Goal: Communication & Community: Answer question/provide support

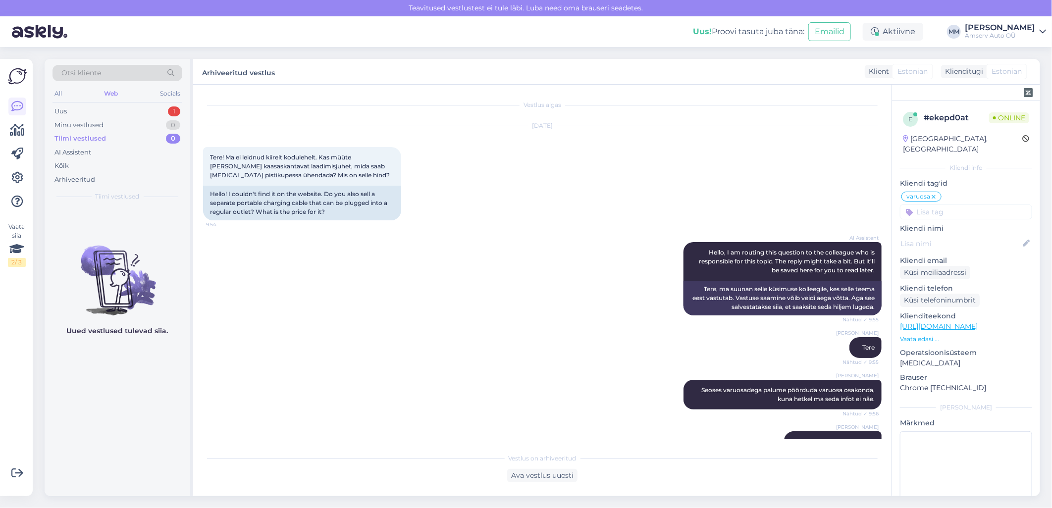
scroll to position [14, 0]
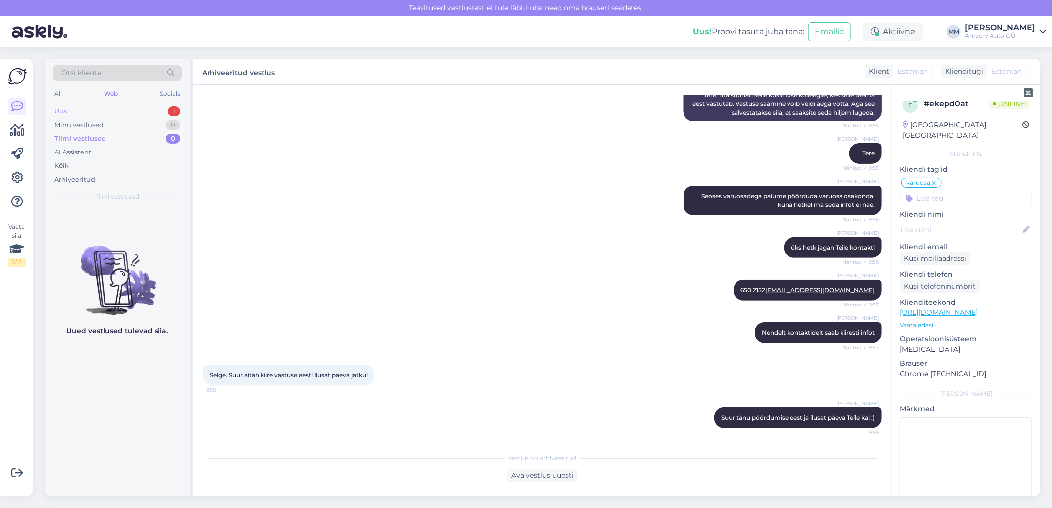
click at [144, 108] on div "Uus 1" at bounding box center [117, 111] width 130 height 14
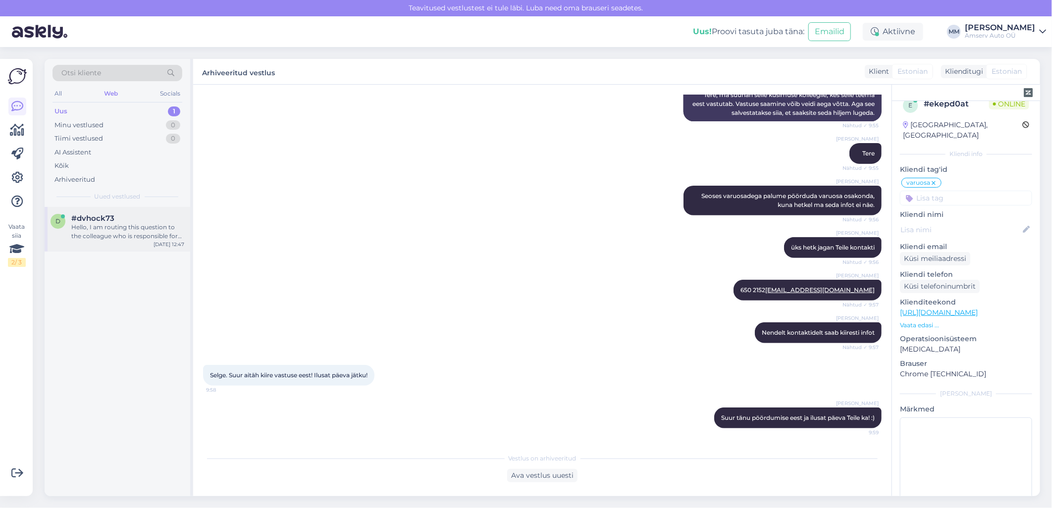
click at [117, 228] on div "Hello, I am routing this question to the colleague who is responsible for this …" at bounding box center [127, 232] width 113 height 18
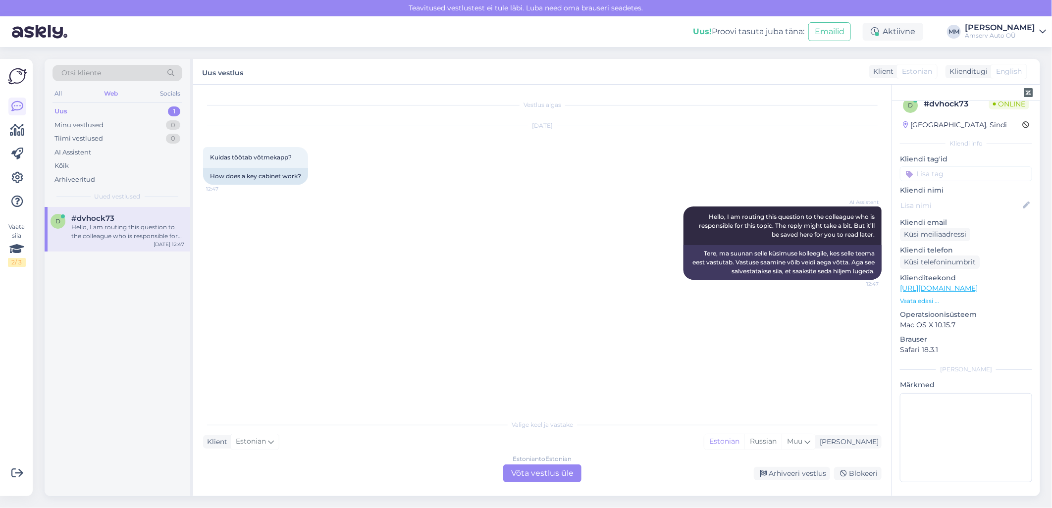
click at [523, 477] on div "Estonian to Estonian Võta vestlus üle" at bounding box center [542, 473] width 78 height 18
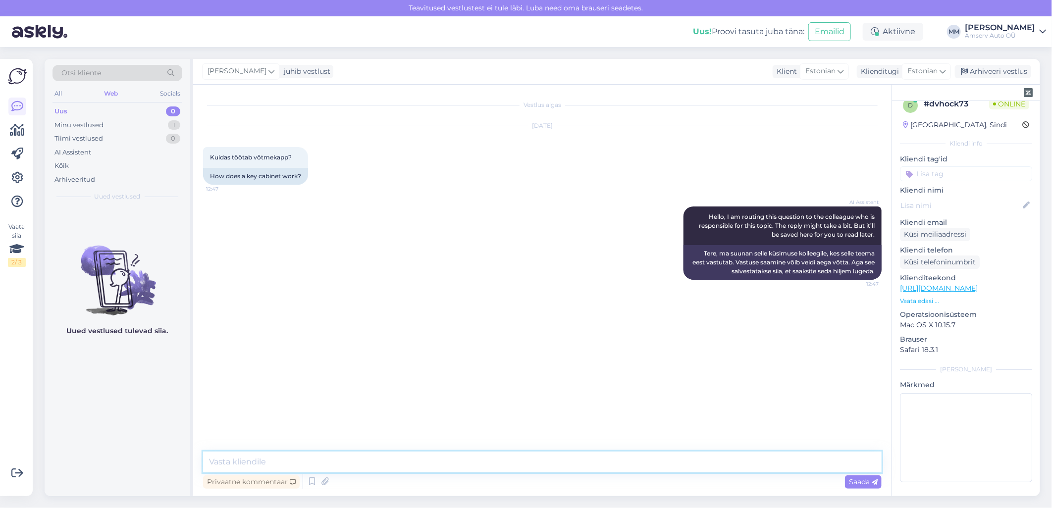
click at [459, 463] on textarea at bounding box center [542, 462] width 678 height 21
type textarea "Tere"
type textarea "üks hetk, palun"
click at [315, 463] on textarea at bounding box center [542, 462] width 678 height 21
paste textarea "[URL][DOMAIN_NAME]"
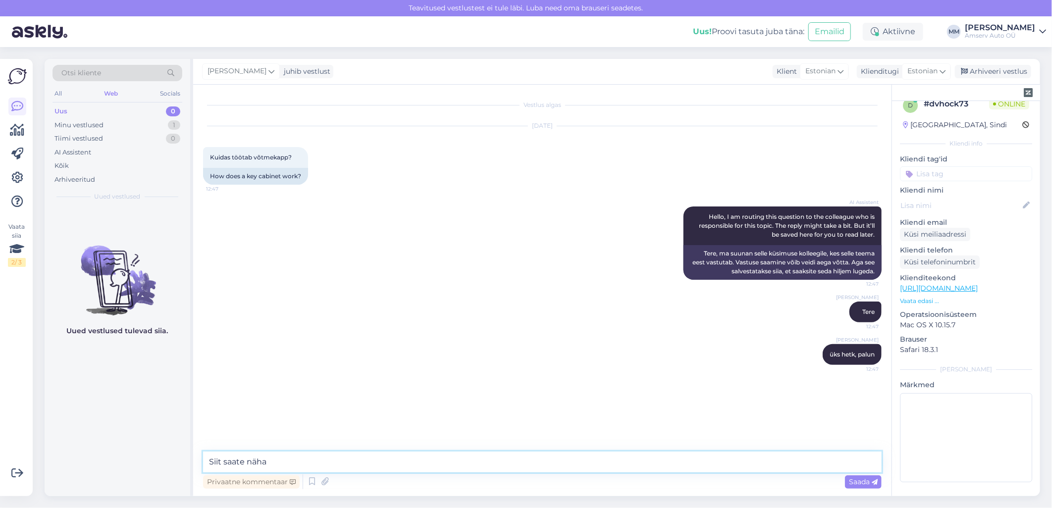
type textarea "Siit saate näha [URL][DOMAIN_NAME]"
click at [359, 460] on textarea at bounding box center [542, 462] width 678 height 21
paste textarea "Saadame päev enne broneeringut SMS-ga meeldetuletuse ja võtmeautomaadi broneeri…"
type textarea "Saadame päev enne broneeringut SMS-ga meeldetuletuse ja võtmeautomaadi broneeri…"
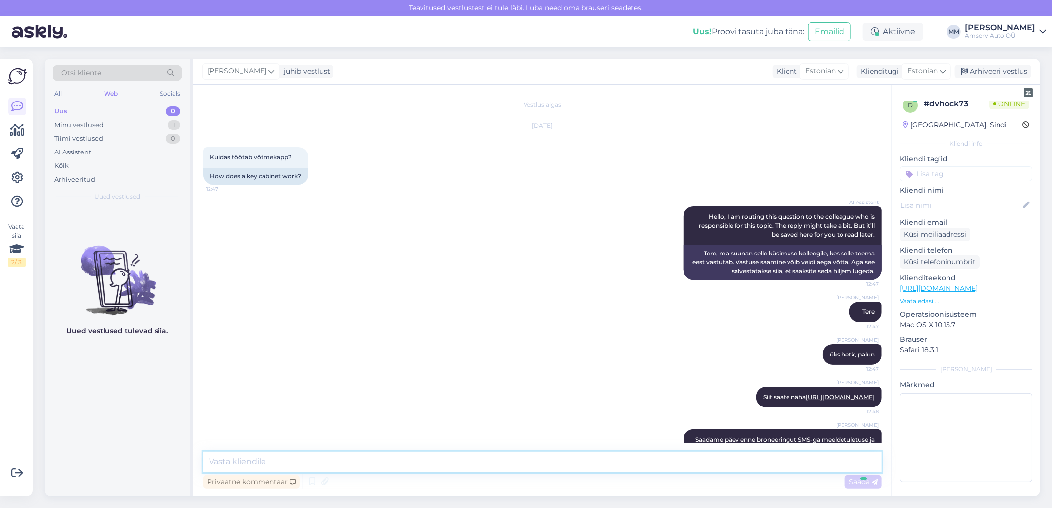
scroll to position [36, 0]
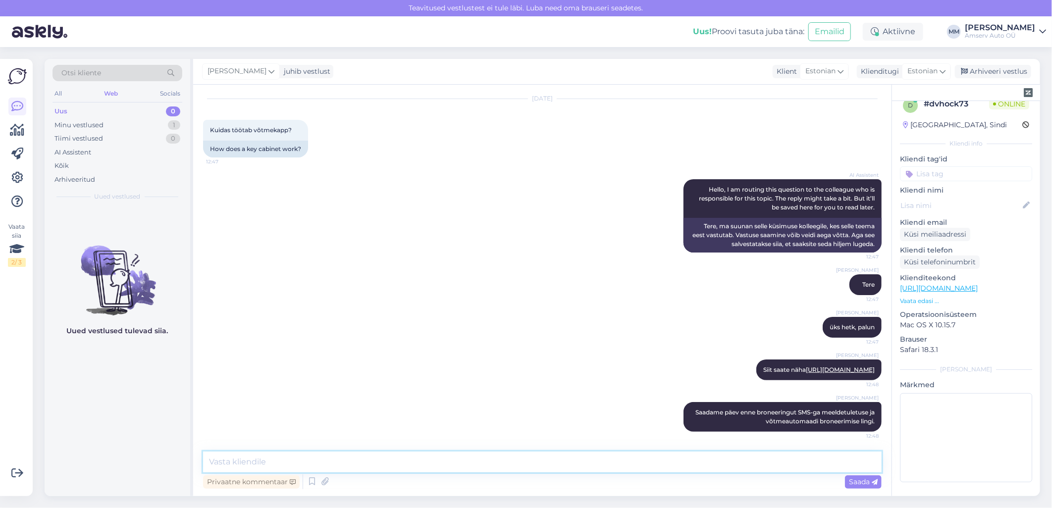
click at [422, 466] on textarea at bounding box center [542, 462] width 678 height 21
paste textarea "Vali võtmeautomaadi ekraanil võtme loovutamine ja sisesta auto number."
click at [223, 463] on textarea "Vali võtmeautomaadi ekraanil võtme loovutamine ja sisesta auto number." at bounding box center [542, 462] width 678 height 21
drag, startPoint x: 210, startPoint y: 462, endPoint x: 231, endPoint y: 462, distance: 20.8
click at [231, 462] on textarea "Valige võtmeautomaadi ekraanil võtme loovutamine ja sisesta auto number." at bounding box center [542, 462] width 678 height 21
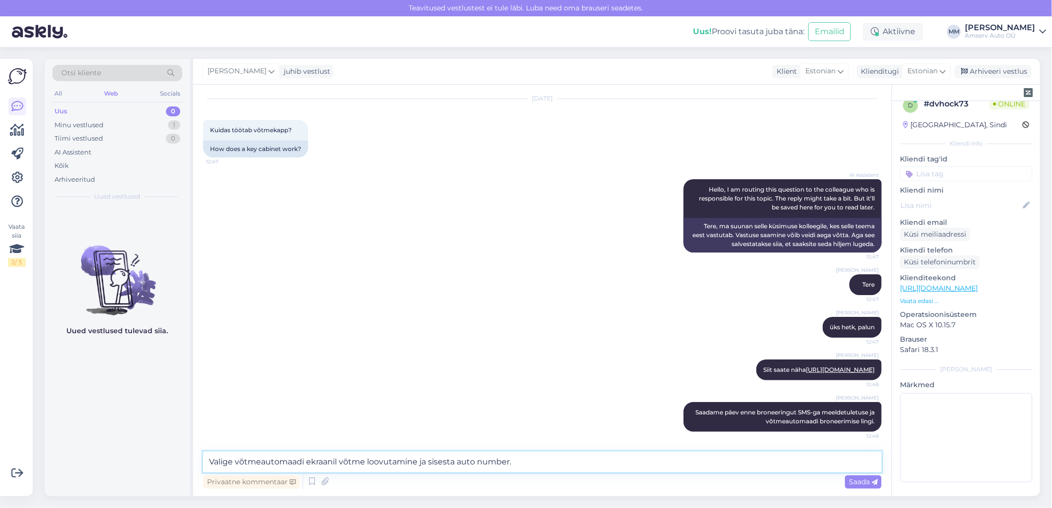
type textarea "Valige võtmeautomaadi ekraanil võtme loovutamine ja sisesta auto number."
click at [569, 467] on textarea "Valige võtmeautomaadi ekraanil võtme loovutamine ja sisesta auto number." at bounding box center [542, 462] width 678 height 21
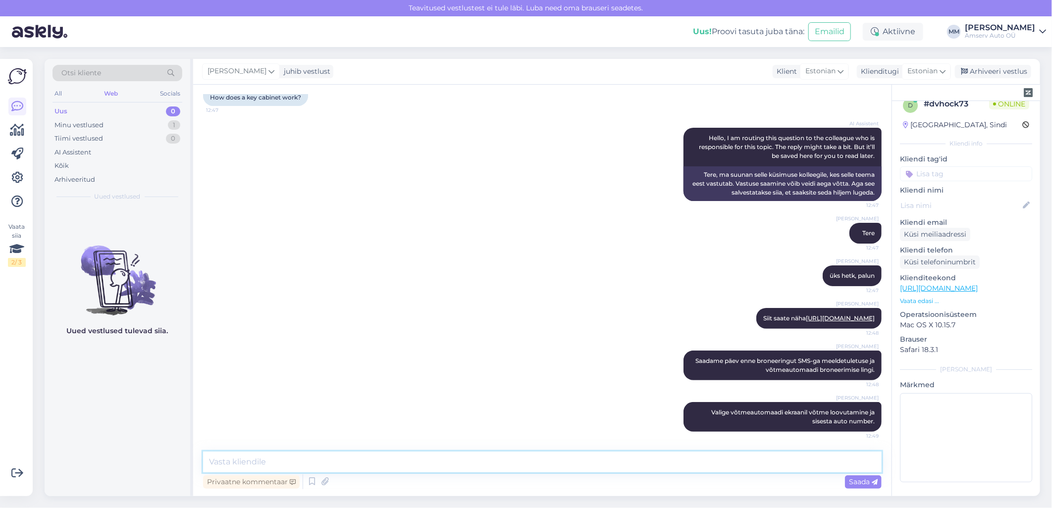
click at [462, 461] on textarea at bounding box center [542, 462] width 678 height 21
paste textarea "[PERSON_NAME] järgides ekraanil kuvatud juhiseid ja täida küsitud andmed."
type textarea "[PERSON_NAME] järgides ekraanil kuvatud juhiseid ja täida küsitud andmed."
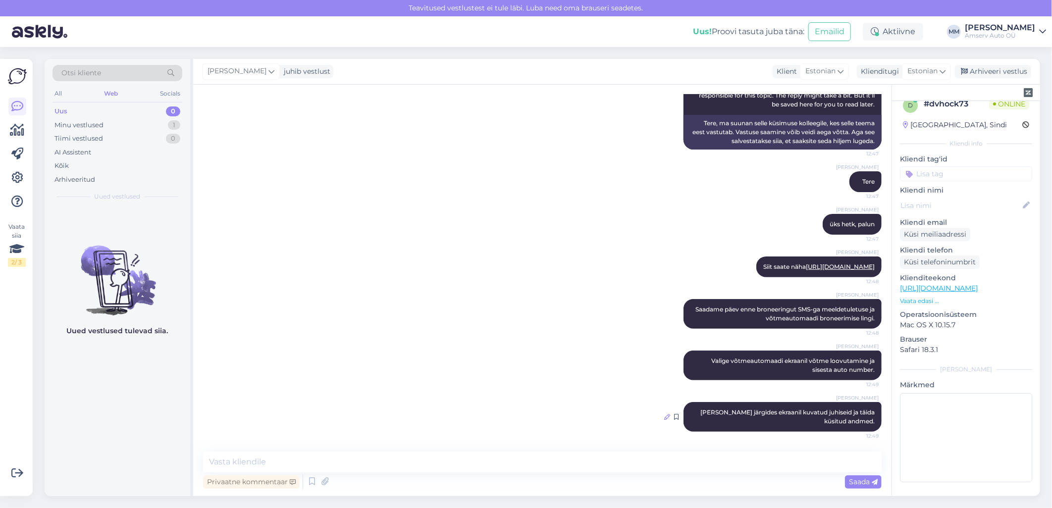
click at [664, 416] on icon at bounding box center [667, 417] width 6 height 6
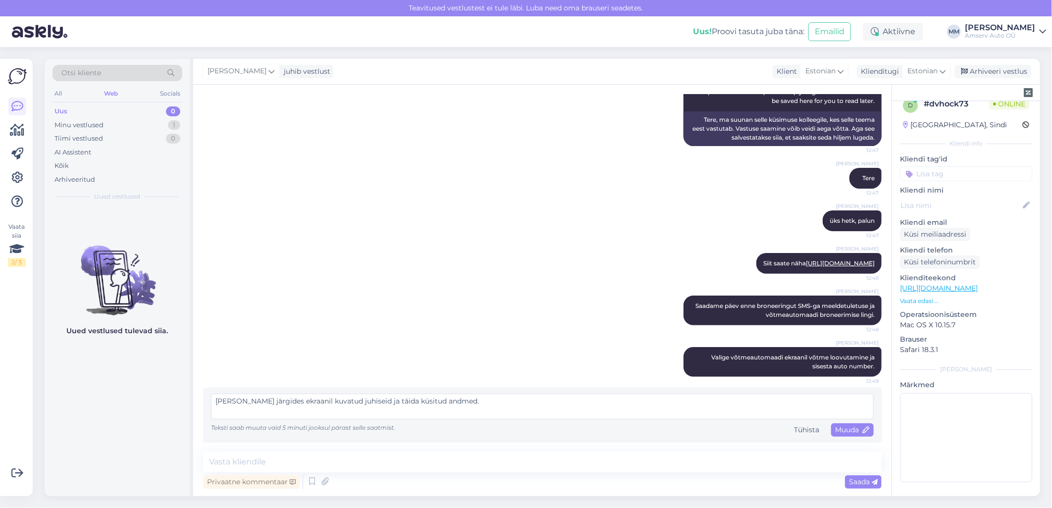
click at [234, 406] on textarea "[PERSON_NAME] järgides ekraanil kuvatud juhiseid ja täida küsitud andmed." at bounding box center [542, 407] width 662 height 26
drag, startPoint x: 244, startPoint y: 400, endPoint x: 203, endPoint y: 405, distance: 41.3
click at [203, 405] on div "Jätkage järgides ekraanil kuvatud juhiseid ja täida küsitud andmed. Teksti saab…" at bounding box center [542, 415] width 678 height 55
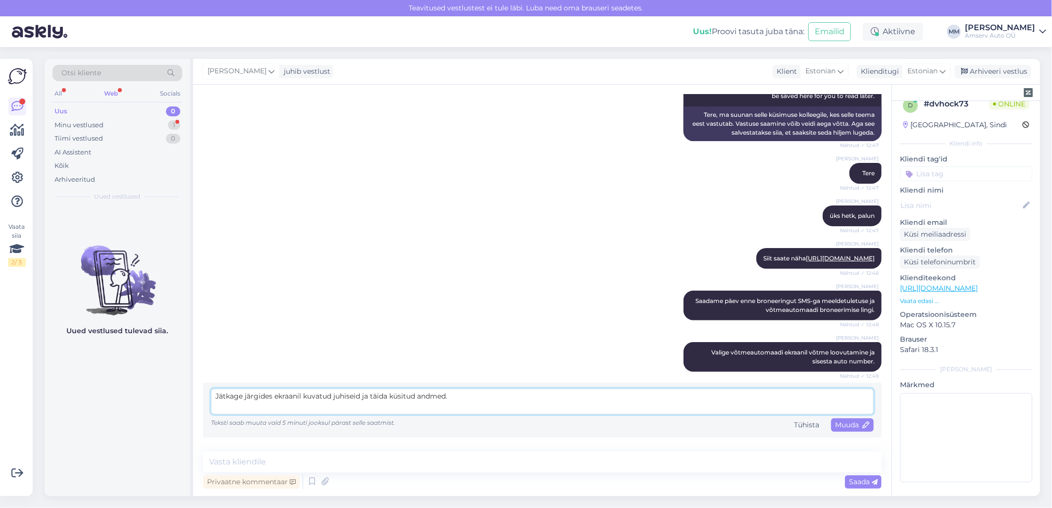
scroll to position [185, 0]
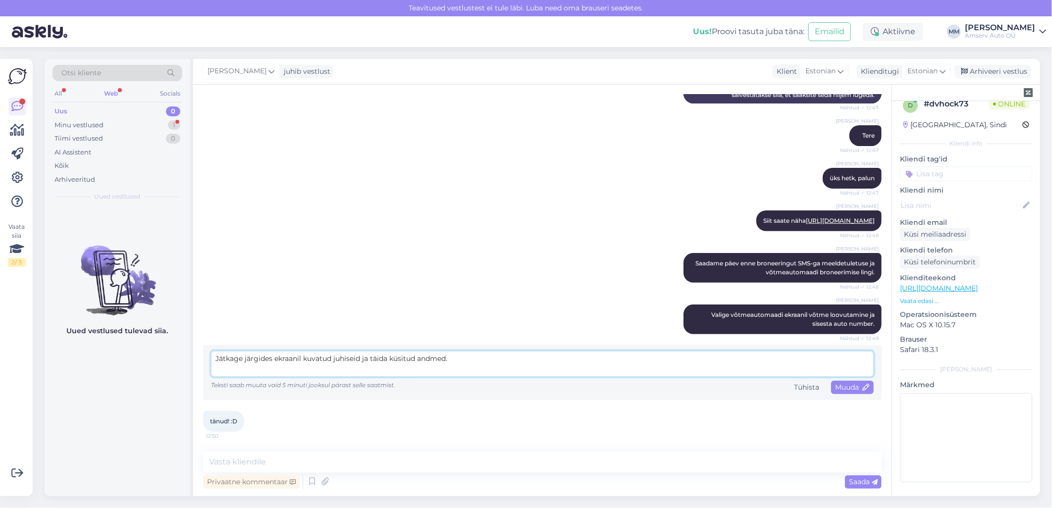
drag, startPoint x: 444, startPoint y: 357, endPoint x: 213, endPoint y: 363, distance: 230.8
click at [213, 363] on textarea "Jätkage järgides ekraanil kuvatud juhiseid ja täida küsitud andmed." at bounding box center [542, 364] width 662 height 26
click at [238, 360] on textarea "Jätkage järgides ekraanil kuvatud juhiseid ja täida küsitud andmed." at bounding box center [542, 364] width 662 height 26
type textarea "[PERSON_NAME] järgides ekraanil kuvatud juhiseid ja täida küsitud andmed."
click at [798, 389] on div "Tühista" at bounding box center [806, 387] width 33 height 13
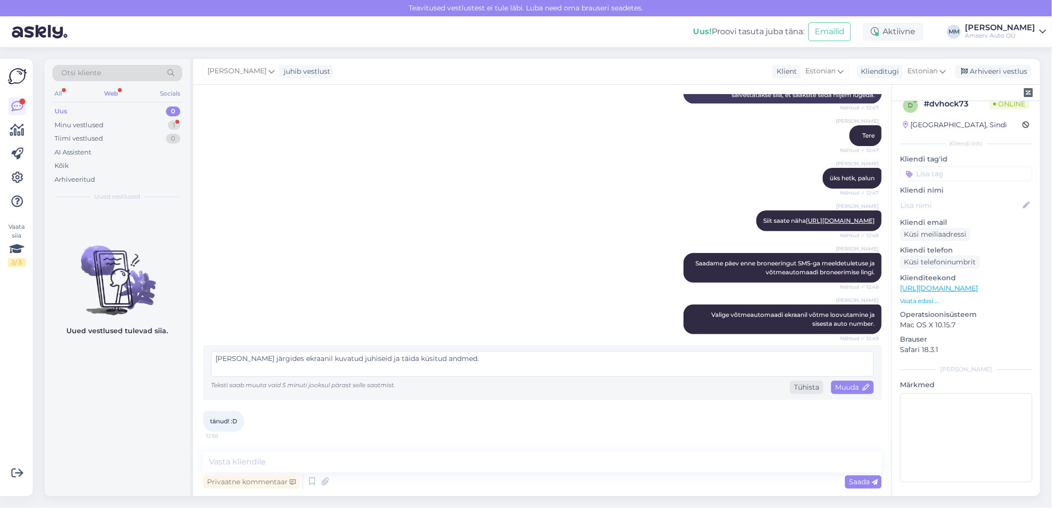
scroll to position [181, 0]
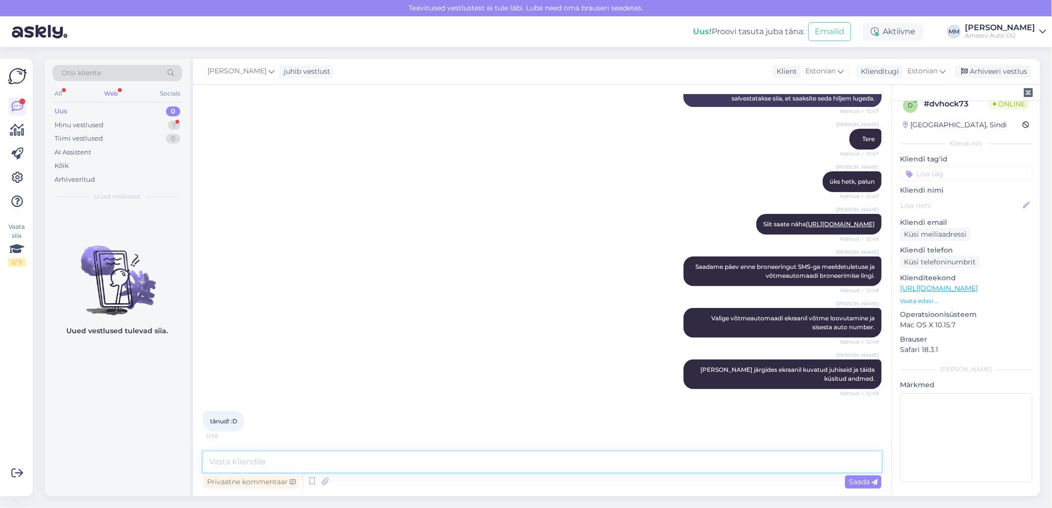
click at [339, 463] on textarea at bounding box center [542, 462] width 678 height 21
type textarea "Aita Teile!"
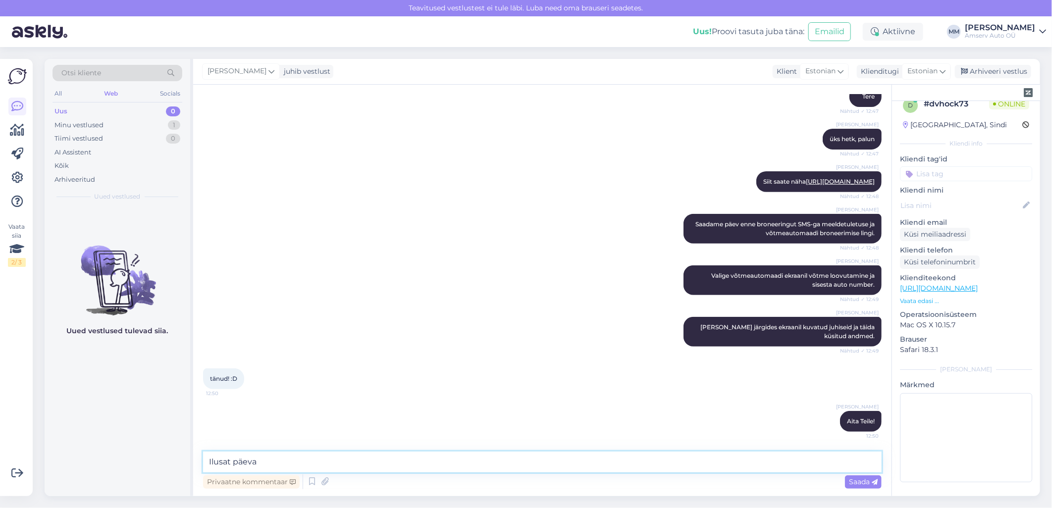
type textarea "Ilusat päeva!"
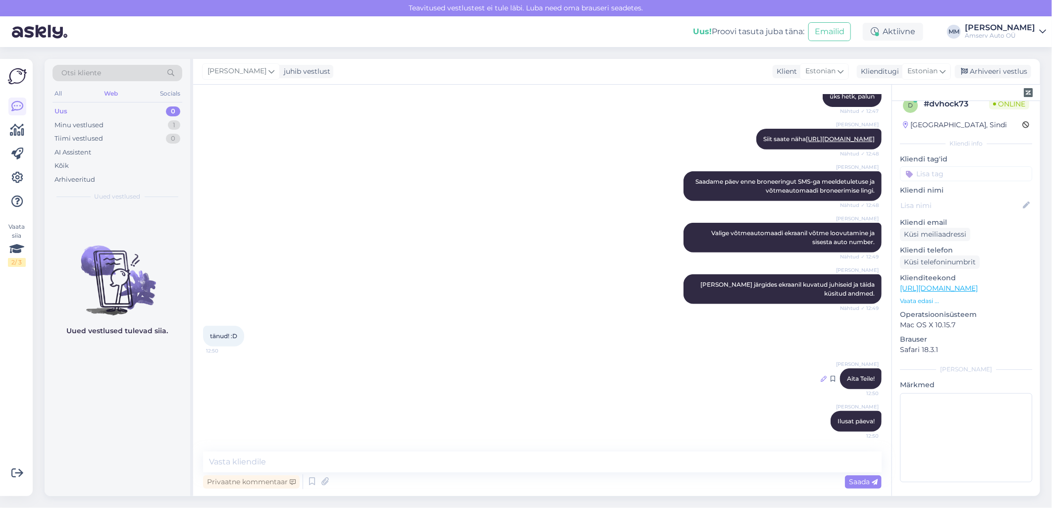
click at [820, 376] on icon at bounding box center [823, 379] width 6 height 6
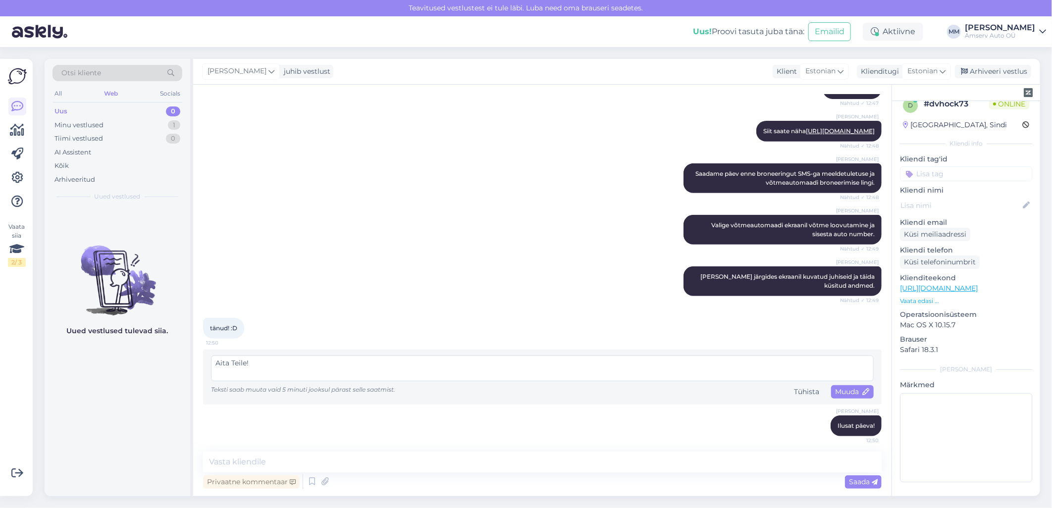
click at [230, 373] on textarea "Aita Teile!" at bounding box center [542, 368] width 662 height 26
type textarea "Aitäh Teile!"
click at [840, 396] on span "Muuda" at bounding box center [852, 391] width 35 height 9
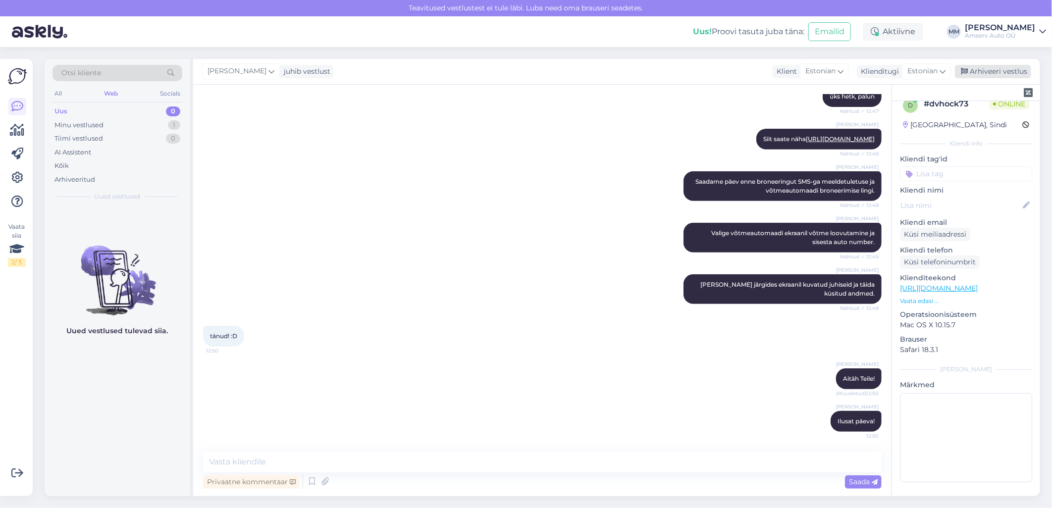
click at [994, 72] on div "Arhiveeri vestlus" at bounding box center [993, 71] width 76 height 13
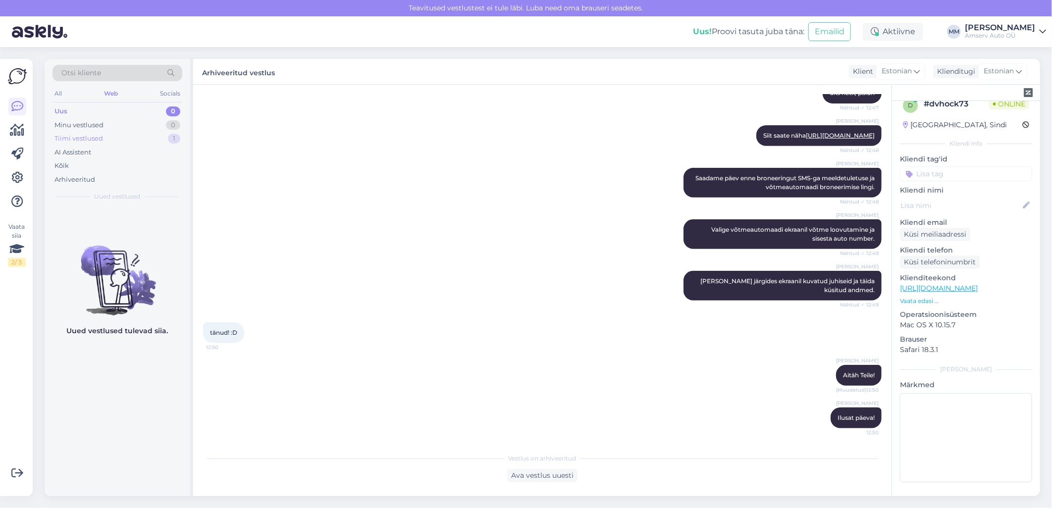
click at [118, 139] on div "Tiimi vestlused 1" at bounding box center [117, 139] width 130 height 14
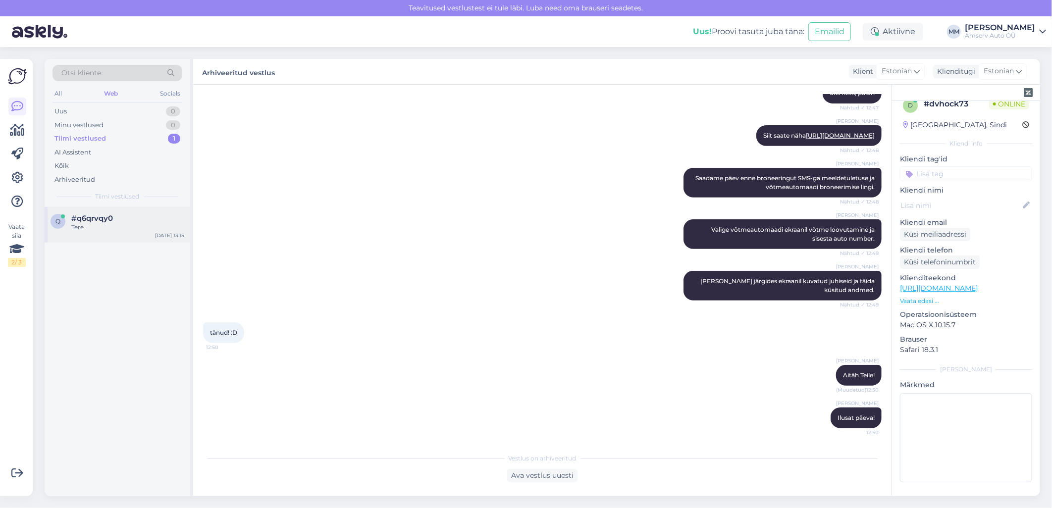
click at [111, 209] on div "q #q6qrvqy0 Tere [DATE] 13:15" at bounding box center [118, 225] width 146 height 36
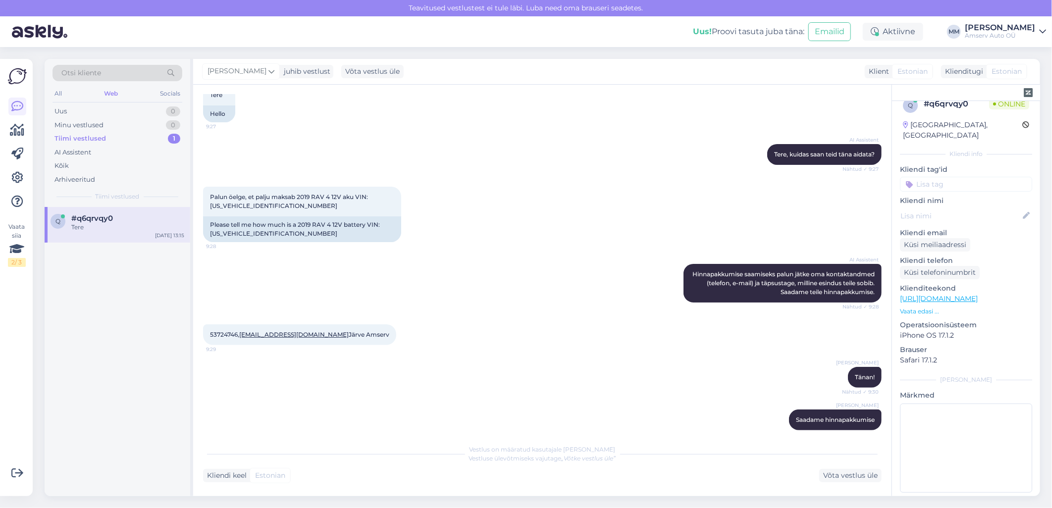
scroll to position [57, 0]
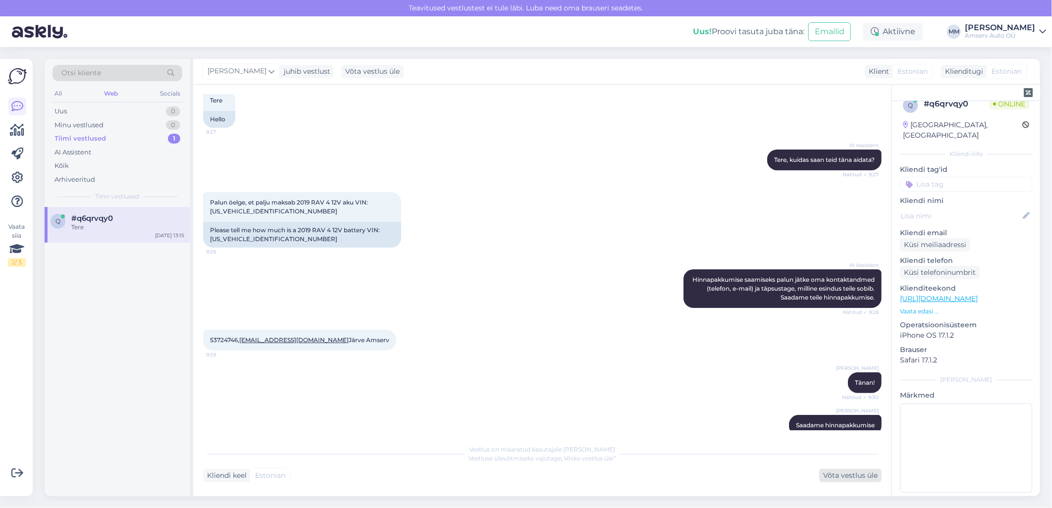
click at [833, 480] on div "Võta vestlus üle" at bounding box center [850, 475] width 62 height 13
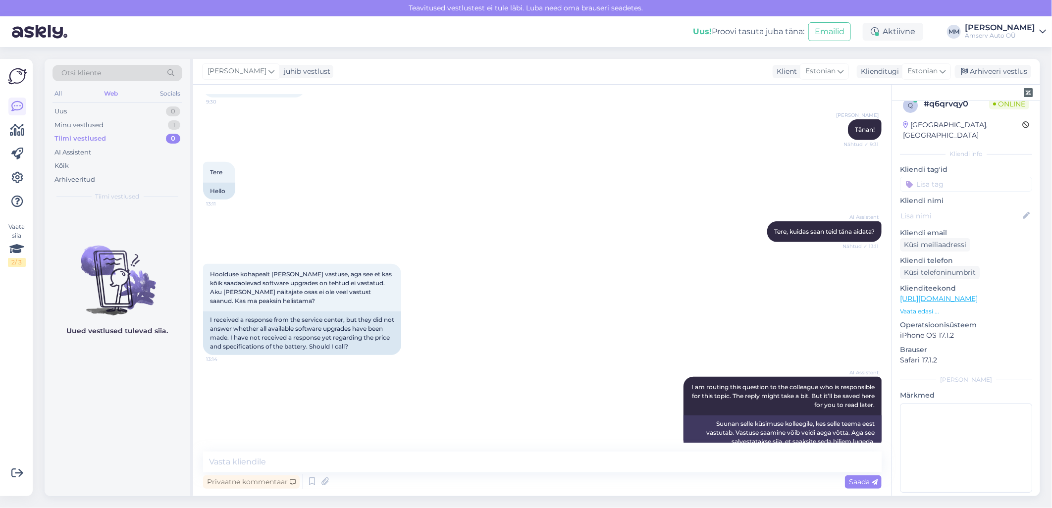
scroll to position [540, 0]
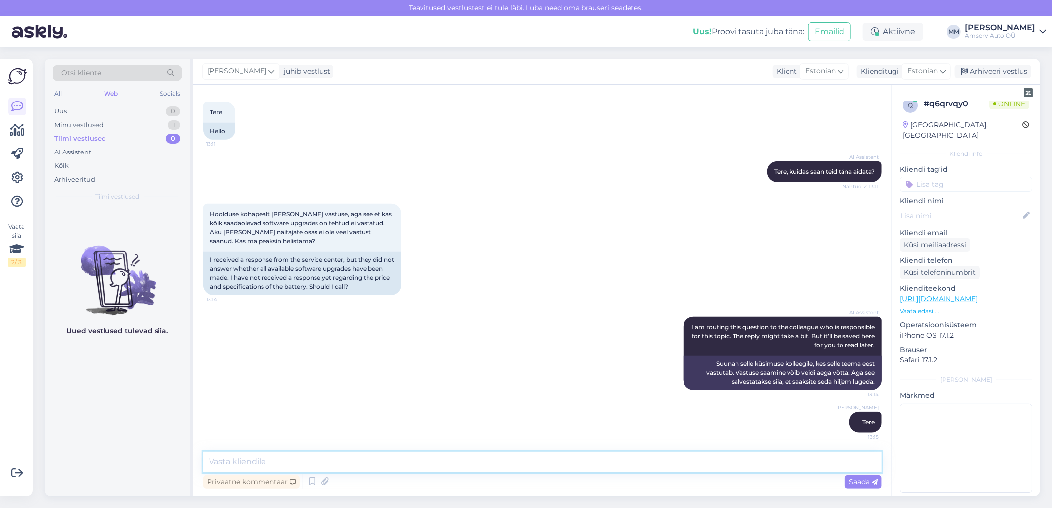
click at [285, 464] on textarea at bounding box center [542, 462] width 678 height 21
type textarea "üks hetk, palun"
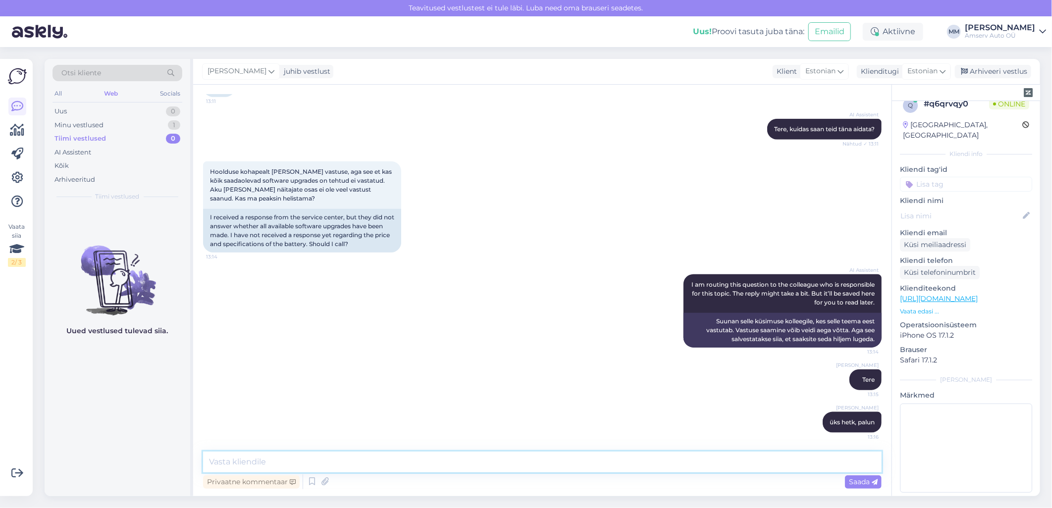
click at [322, 466] on textarea at bounding box center [542, 462] width 678 height 21
paste textarea "Rav4 käivitusaku maksab 125,71 eur KM-ga."
type textarea "Rav4 käivitusaku maksab 125,71 eur KM-ga."
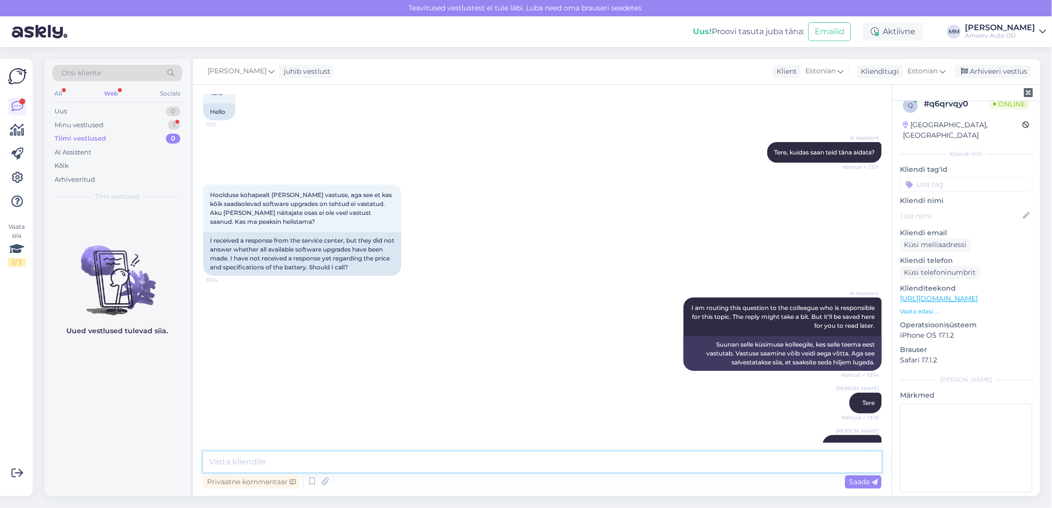
scroll to position [558, 0]
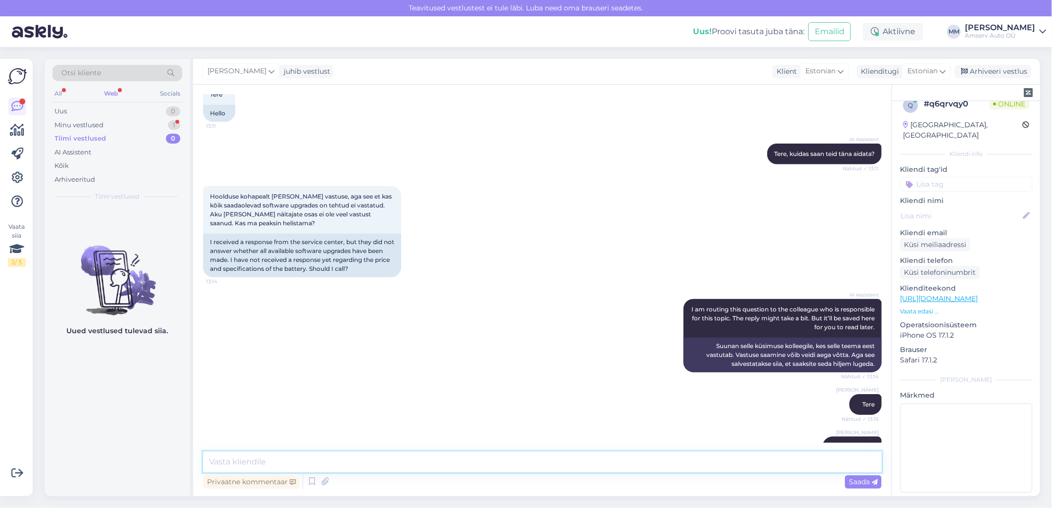
click at [304, 461] on textarea at bounding box center [542, 462] width 678 height 21
type textarea "Vabandan hilise vastuse pärast"
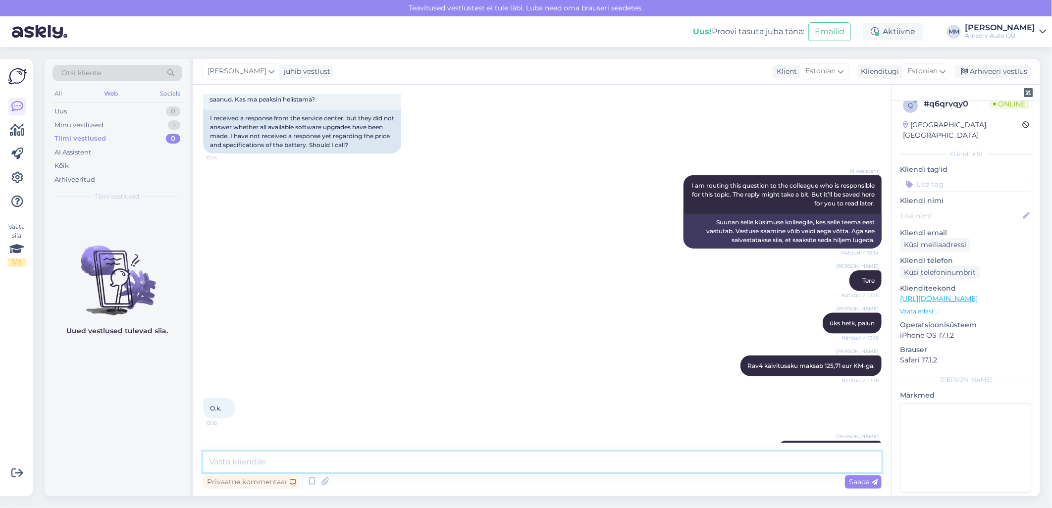
scroll to position [710, 0]
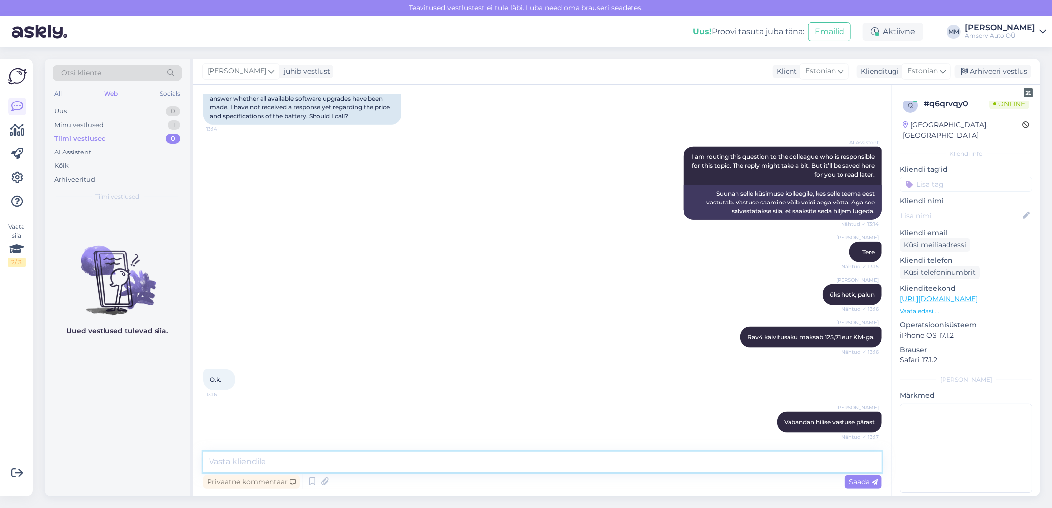
click at [360, 460] on textarea at bounding box center [542, 462] width 678 height 21
click at [329, 462] on textarea "Kas mõtate tehase kampaaniad" at bounding box center [542, 462] width 678 height 21
click at [241, 463] on textarea "Kas mõtate tehase kampaaniaid" at bounding box center [542, 462] width 678 height 21
click at [390, 468] on textarea "Kas mõttate tehase kampaaniaid" at bounding box center [542, 462] width 678 height 21
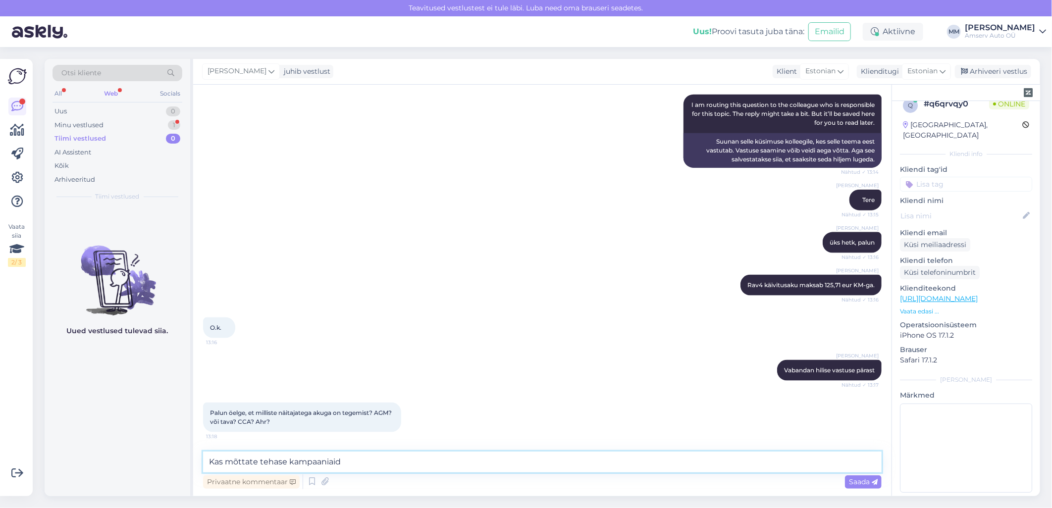
click at [288, 462] on textarea "Kas mõttate tehase kampaaniaid" at bounding box center [542, 462] width 678 height 21
click at [248, 463] on textarea "Kas mõttate tehasekampaaniaid" at bounding box center [542, 462] width 678 height 21
type textarea "Kas mõtlete tehasekampaaniaid"
drag, startPoint x: 340, startPoint y: 462, endPoint x: 190, endPoint y: 463, distance: 150.5
click at [190, 463] on div "Otsi kliente All Web Socials Uus 0 Minu vestlused 1 Tiimi vestlused 0 AI Assist…" at bounding box center [542, 277] width 995 height 437
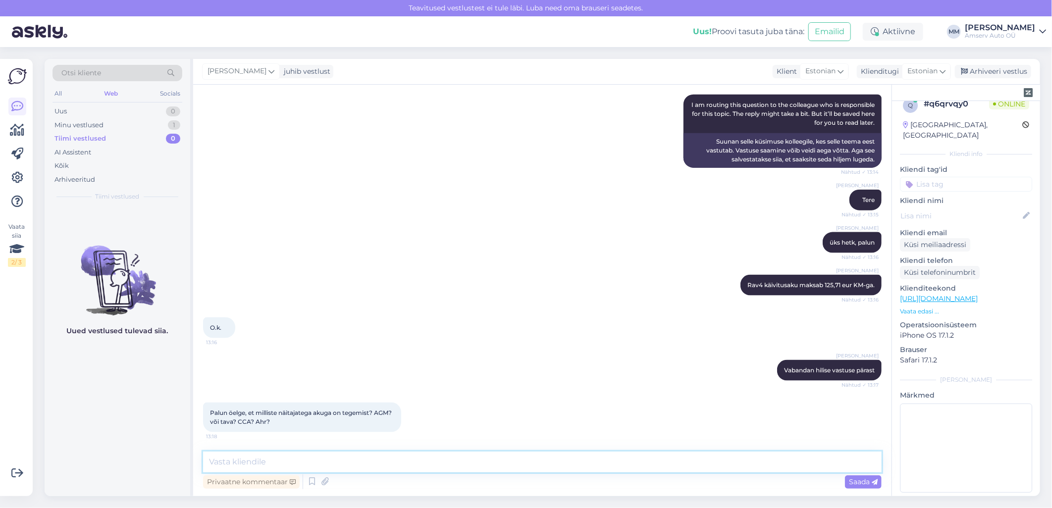
click at [266, 458] on textarea at bounding box center [542, 462] width 678 height 21
drag, startPoint x: 350, startPoint y: 462, endPoint x: 243, endPoint y: 466, distance: 107.0
click at [243, 466] on textarea "Kahjuks seda infot mul kohe ei ole" at bounding box center [542, 462] width 678 height 21
type textarea "Kahjuks mul see info hetkel puudub"
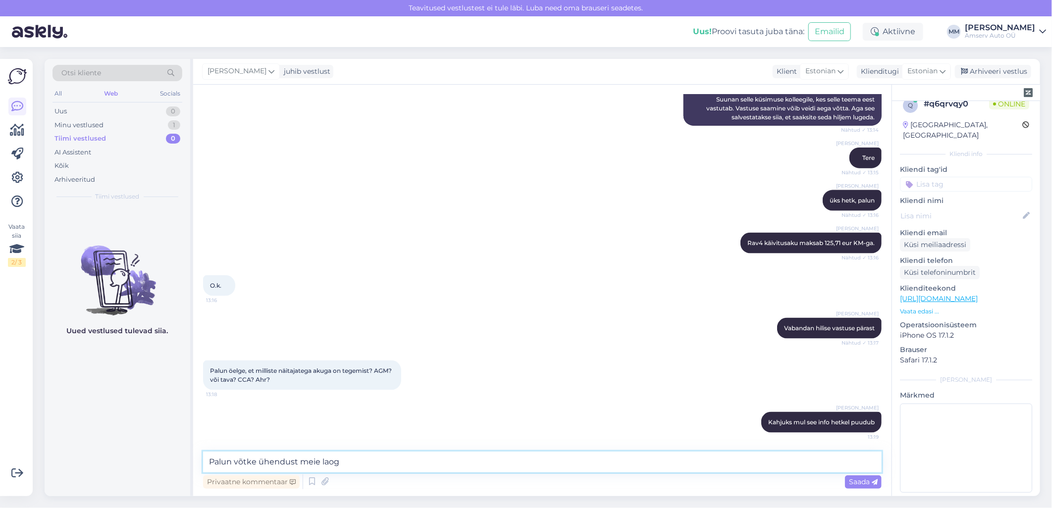
type textarea "Palun võtke ühendust meie laoga"
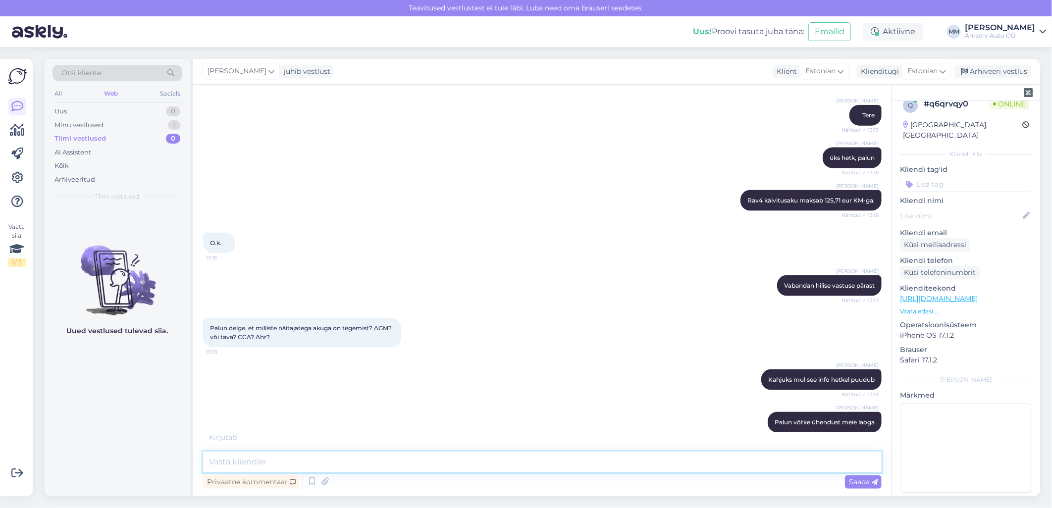
click at [338, 456] on textarea at bounding box center [542, 462] width 678 height 21
paste textarea "Varuosad 650 2152 [EMAIL_ADDRESS][DOMAIN_NAME] E – R 9.00 - 18.00"
type textarea "Varuosad 650 2152 [EMAIL_ADDRESS][DOMAIN_NAME] E – R 9.00 - 18.00"
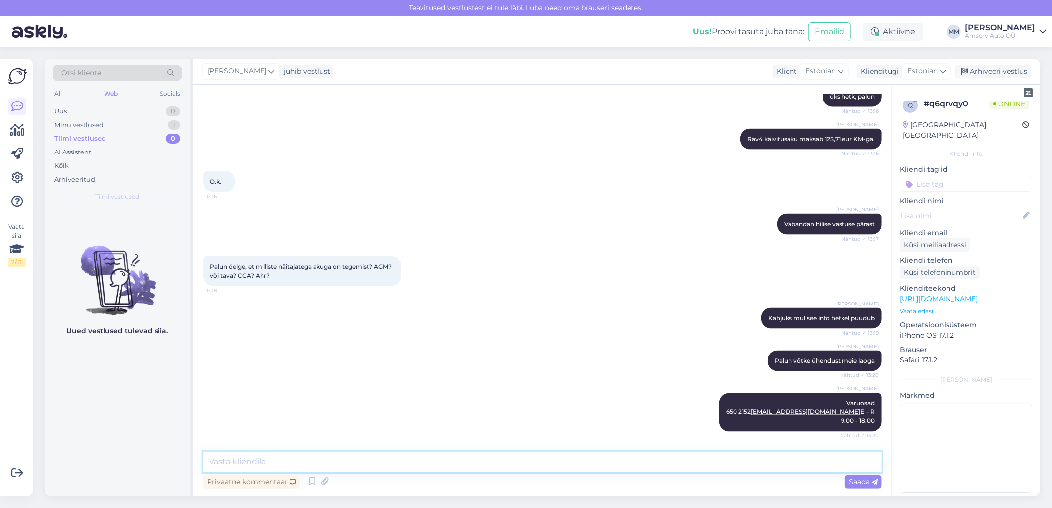
scroll to position [954, 0]
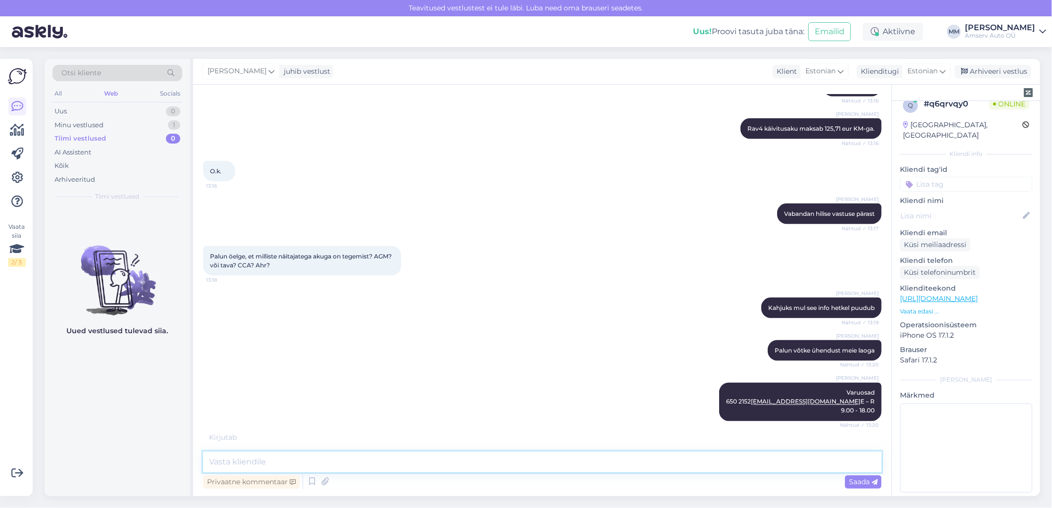
click at [324, 462] on textarea at bounding box center [542, 462] width 678 height 21
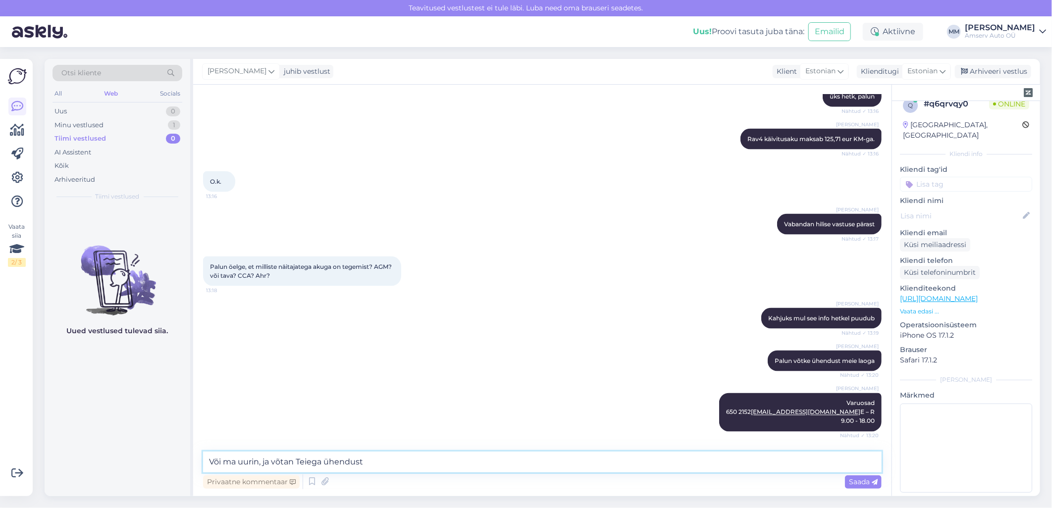
click at [262, 466] on textarea "Või ma uurin, ja võtan Teiega ühendust" at bounding box center [542, 462] width 678 height 21
type textarea "Või ma uurin ja võtan Teiega ühendust"
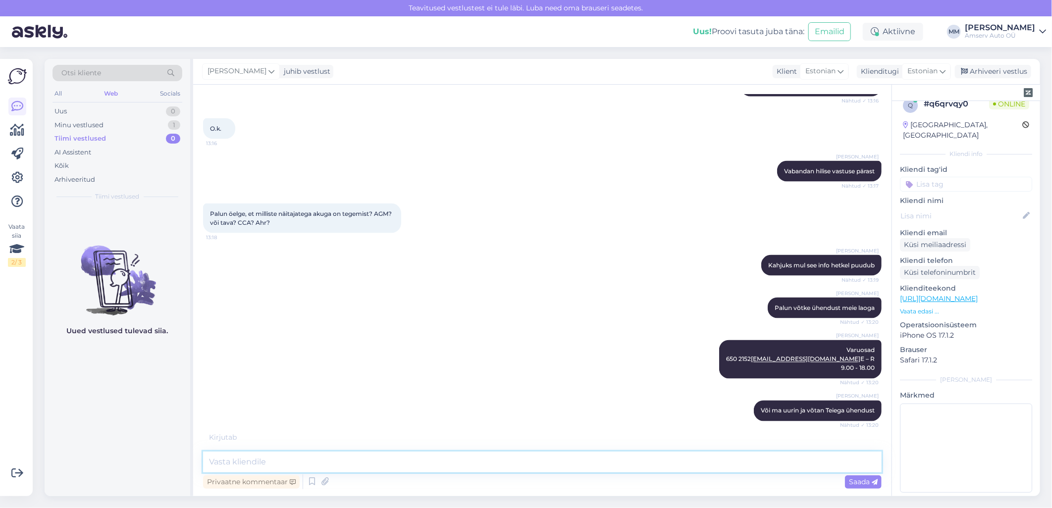
scroll to position [986, 0]
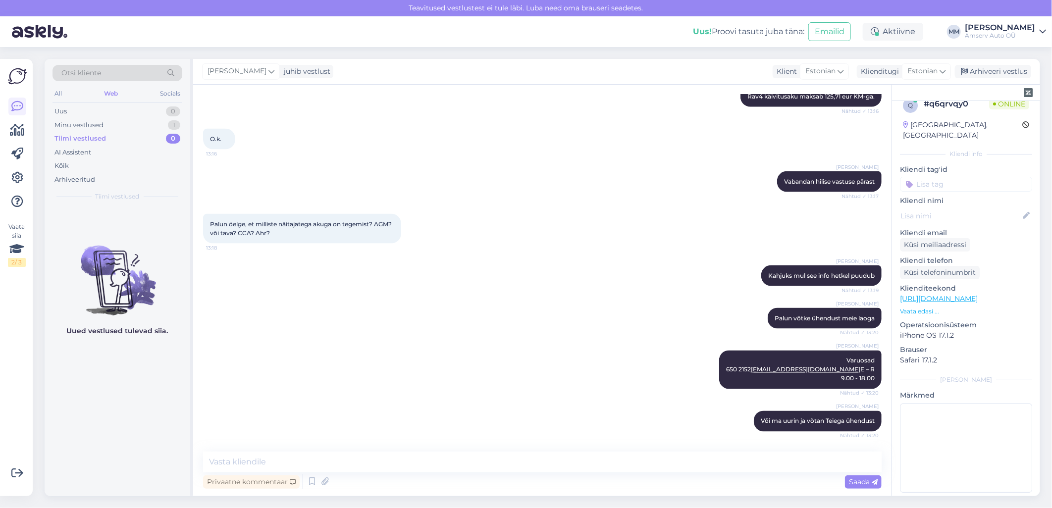
click at [515, 425] on div "[PERSON_NAME] ma uurin ja võtan Teiega ühendust Nähtud ✓ 13:20" at bounding box center [542, 421] width 678 height 43
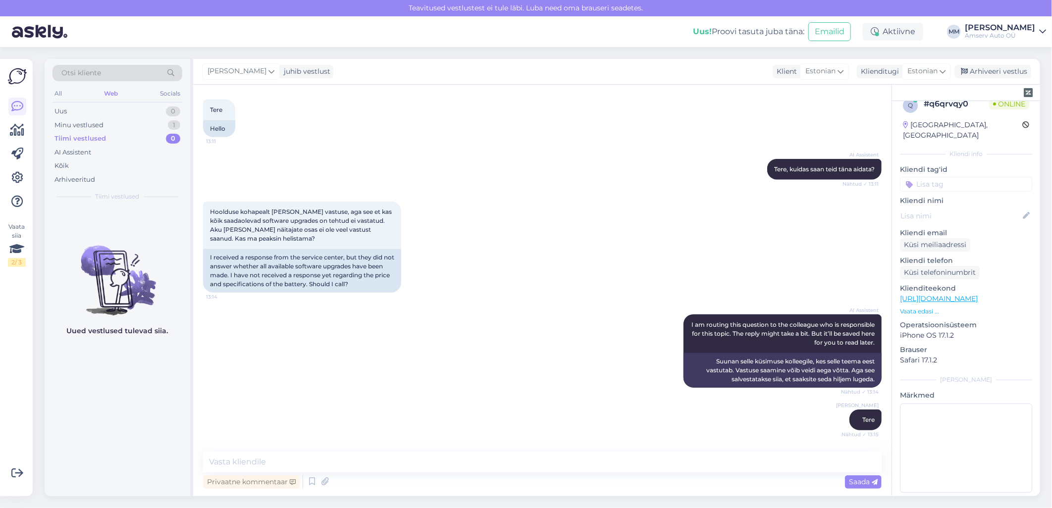
scroll to position [491, 0]
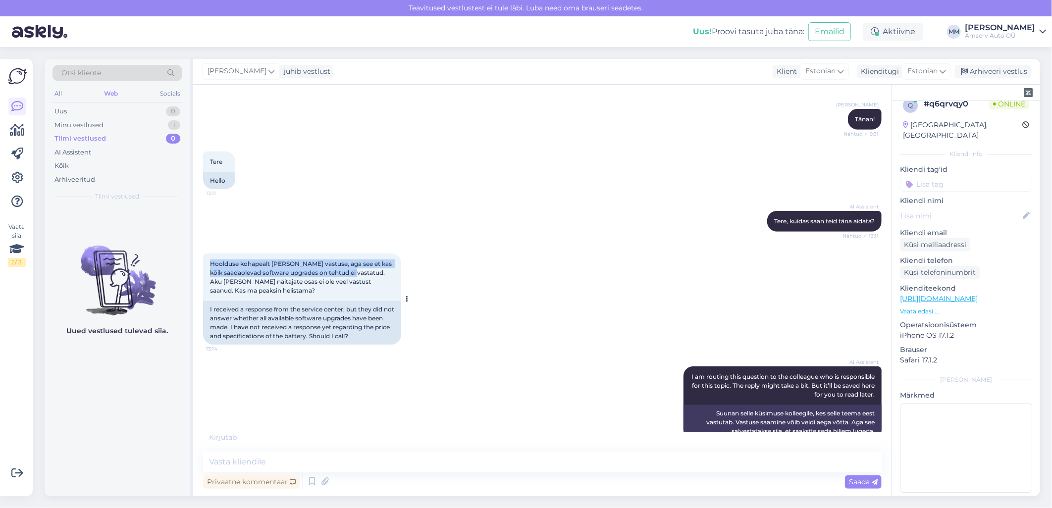
drag, startPoint x: 210, startPoint y: 264, endPoint x: 373, endPoint y: 273, distance: 162.7
click at [373, 273] on span "Hoolduse kohapealt [PERSON_NAME] vastuse, aga see et kas kõik saadaolevad softw…" at bounding box center [301, 277] width 183 height 34
drag, startPoint x: 373, startPoint y: 273, endPoint x: 355, endPoint y: 348, distance: 76.3
click at [355, 348] on div "Hoolduse kohapealt [PERSON_NAME] vastuse, aga see et kas kõik saadaolevad softw…" at bounding box center [542, 299] width 678 height 113
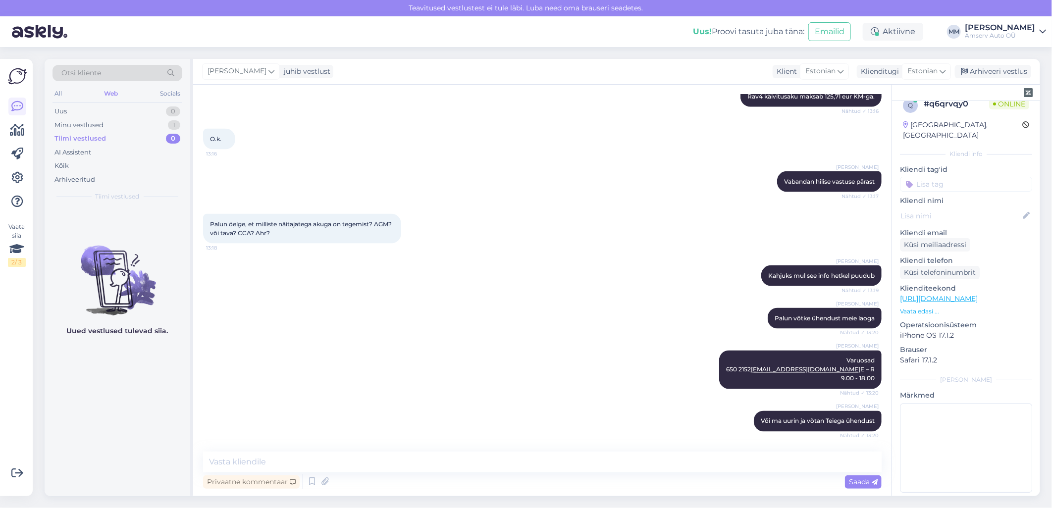
scroll to position [986, 0]
click at [365, 462] on textarea at bounding box center [542, 462] width 678 height 21
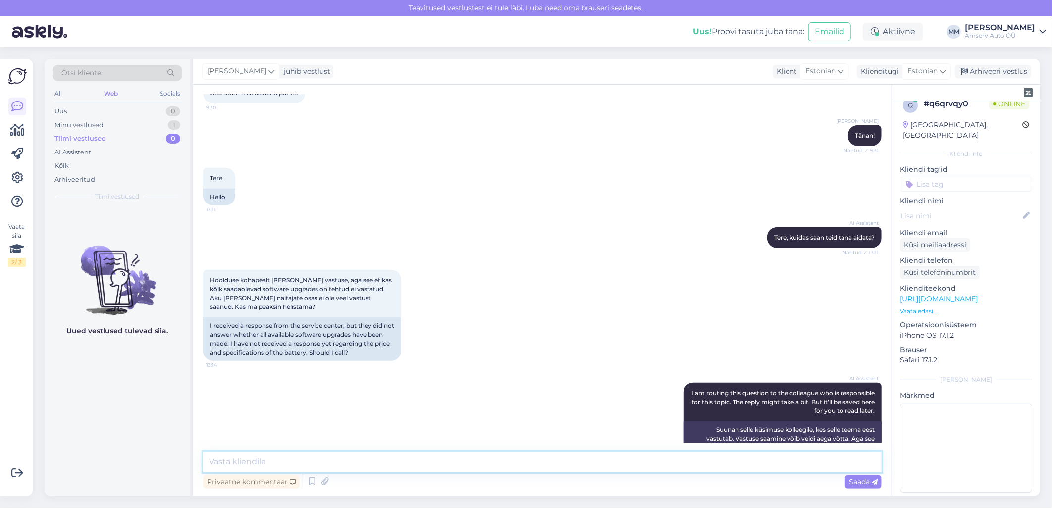
scroll to position [436, 0]
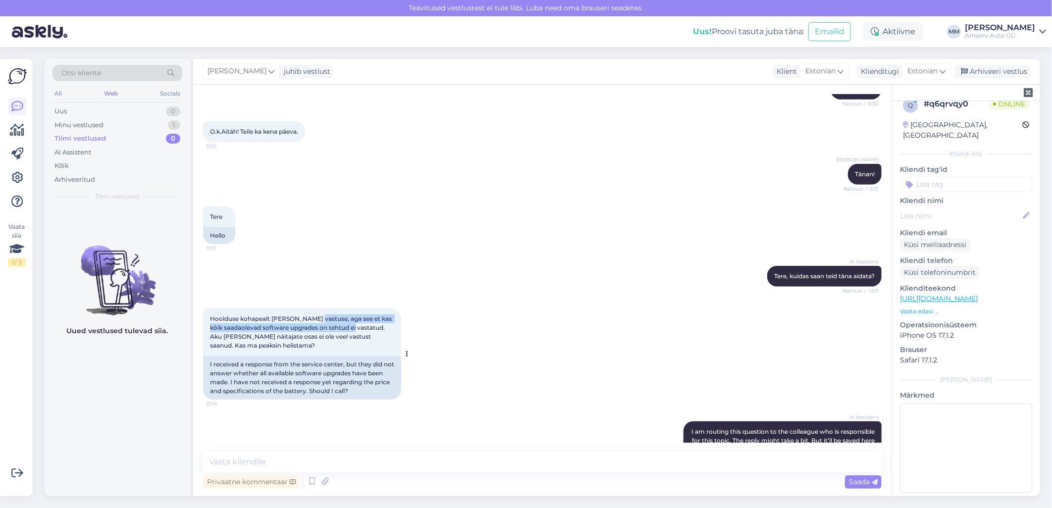
drag, startPoint x: 311, startPoint y: 318, endPoint x: 370, endPoint y: 328, distance: 60.2
click at [370, 328] on span "Hoolduse kohapealt [PERSON_NAME] vastuse, aga see et kas kõik saadaolevad softw…" at bounding box center [301, 332] width 183 height 34
drag, startPoint x: 370, startPoint y: 328, endPoint x: 354, endPoint y: 325, distance: 17.2
copy span "aga see et kas kõik saadaolevad software upgrades on tehtud ei vastatud"
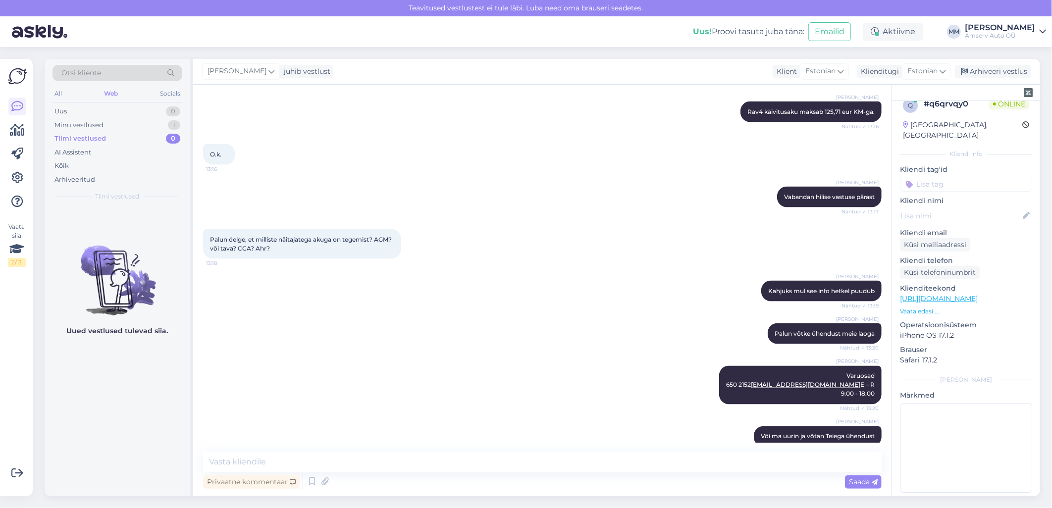
scroll to position [986, 0]
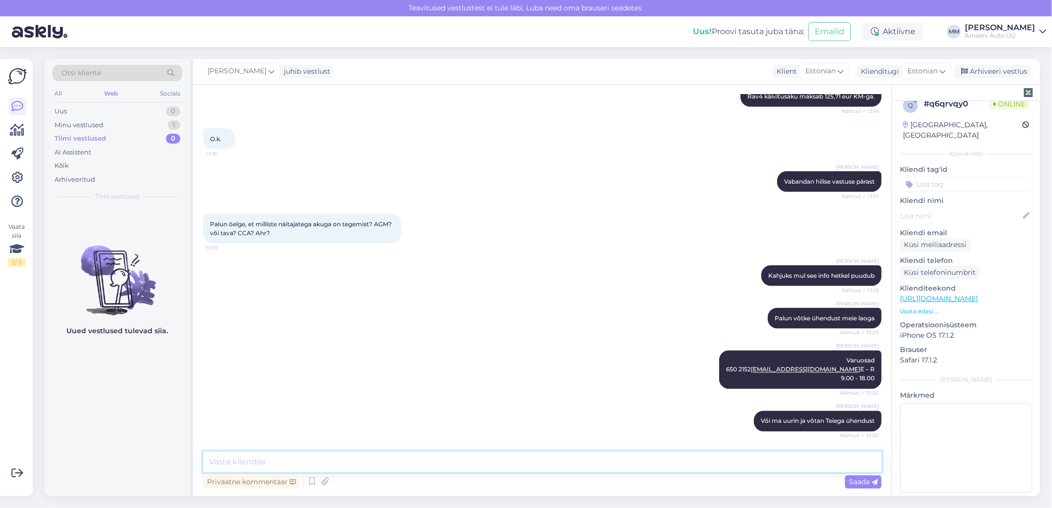
click at [337, 464] on textarea at bounding box center [542, 462] width 678 height 21
paste textarea "aga see et kas kõik saadaolevad software upgrades on tehtud ei vastatud"
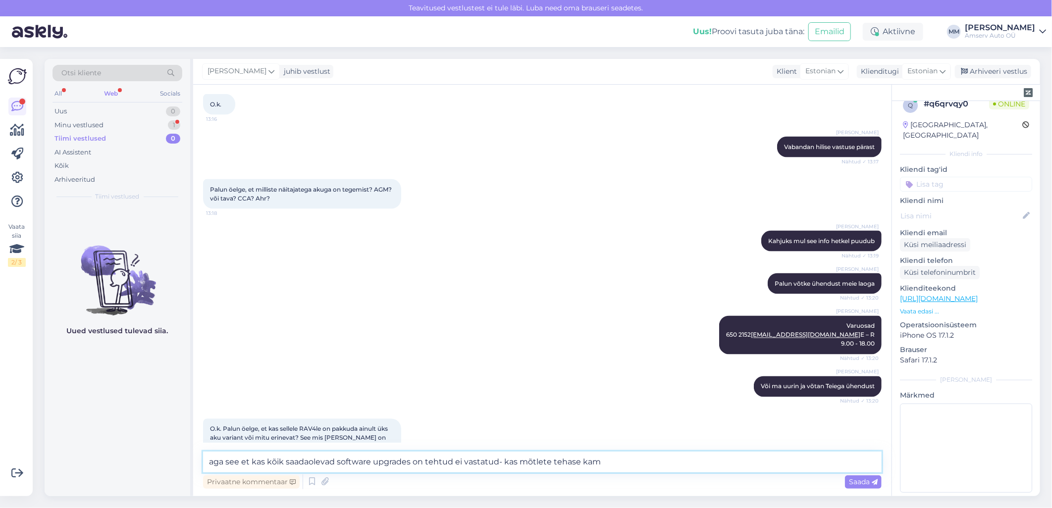
scroll to position [1046, 0]
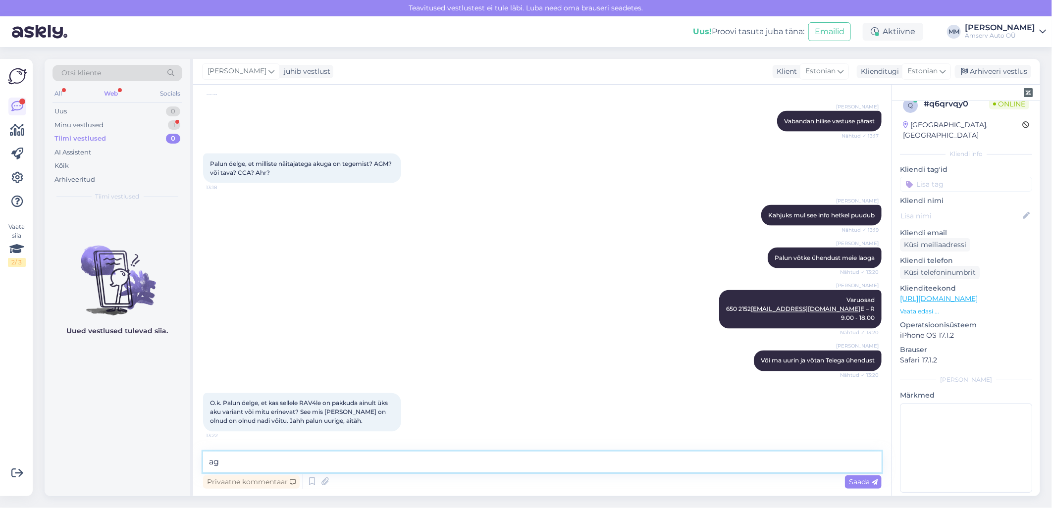
type textarea "a"
drag, startPoint x: 225, startPoint y: 404, endPoint x: 260, endPoint y: 422, distance: 40.3
click at [260, 422] on span "O.k. Palun öelge, et kas sellele RAV4le on pakkuda ainult üks aku variant või m…" at bounding box center [299, 412] width 179 height 25
drag, startPoint x: 260, startPoint y: 422, endPoint x: 253, endPoint y: 415, distance: 10.9
copy span "alun öelge, et kas sellele RAV4le on pakkuda ainult üks aku variant või mitu er…"
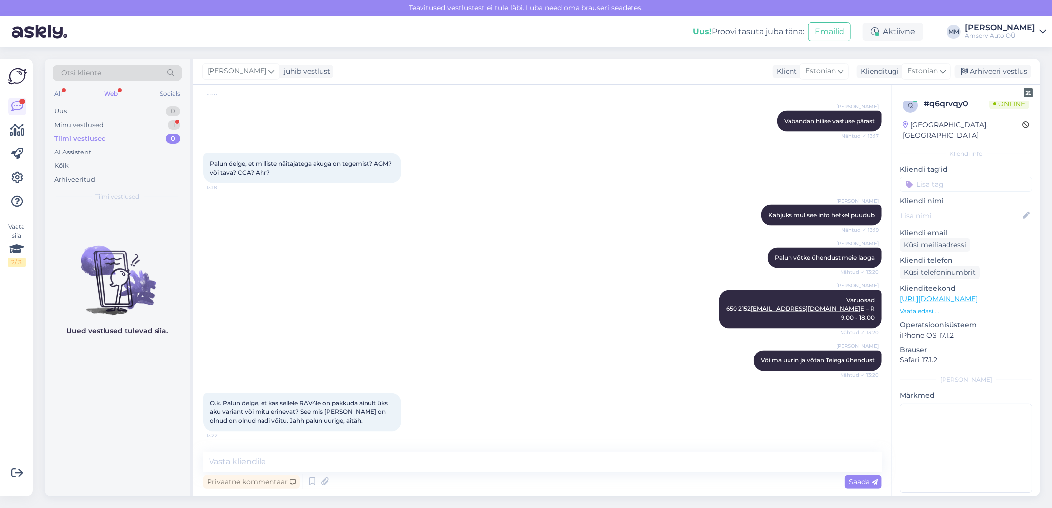
click at [469, 435] on div "O.k. Palun öelge, et kas sellele RAV4le on pakkuda ainult üks aku variant või m…" at bounding box center [542, 412] width 678 height 60
drag, startPoint x: 256, startPoint y: 126, endPoint x: 367, endPoint y: 143, distance: 112.2
click at [367, 153] on div "Palun öelge, et milliste näitajatega akuga on tegemist? AGM? või tava? CCA? Ahr…" at bounding box center [302, 168] width 198 height 30
drag, startPoint x: 367, startPoint y: 143, endPoint x: 330, endPoint y: 127, distance: 39.7
copy span "milliste näitajatega akuga on tegemist? AGM? või tava? CCA? Ahr?"
